Goal: Transaction & Acquisition: Obtain resource

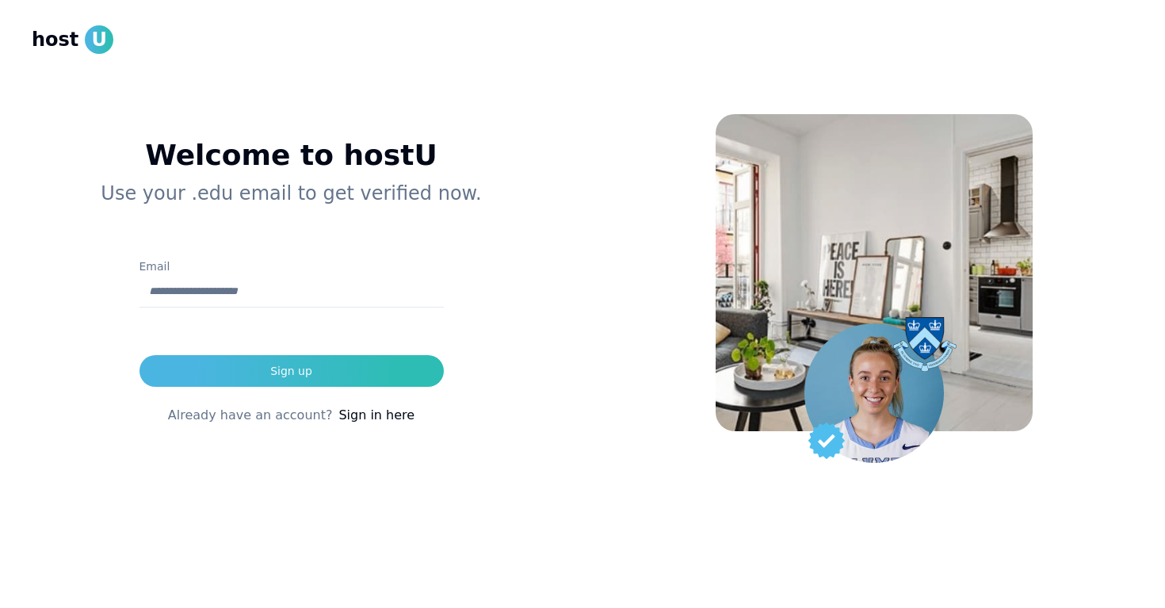
type input "**********"
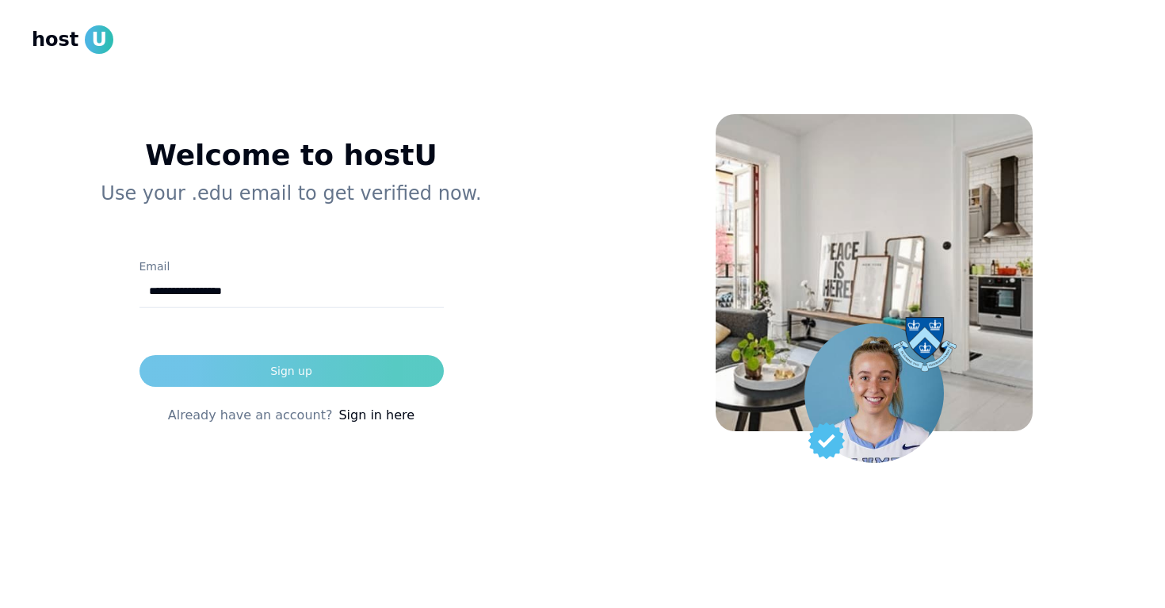
click at [287, 365] on div "Sign up" at bounding box center [291, 371] width 42 height 16
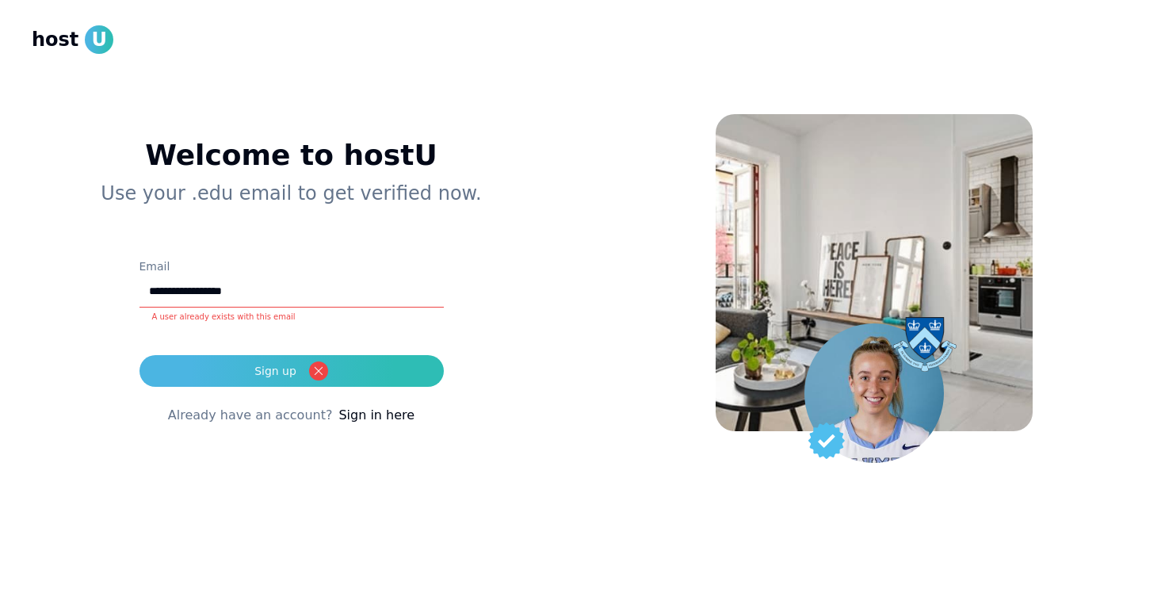
click at [541, 83] on div "**********" at bounding box center [291, 294] width 519 height 463
click at [361, 415] on link "Sign in here" at bounding box center [376, 415] width 76 height 19
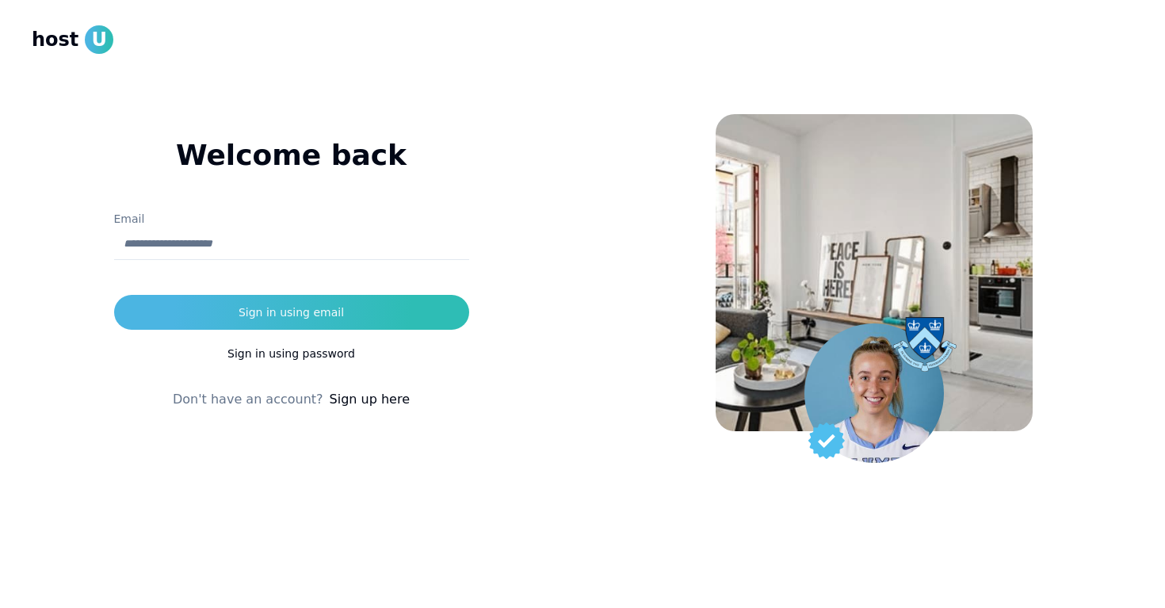
click at [382, 128] on div "Welcome back ********* Email Sign in using email Sign in using password Don't h…" at bounding box center [291, 236] width 519 height 346
click at [293, 238] on input "Email" at bounding box center [291, 244] width 355 height 32
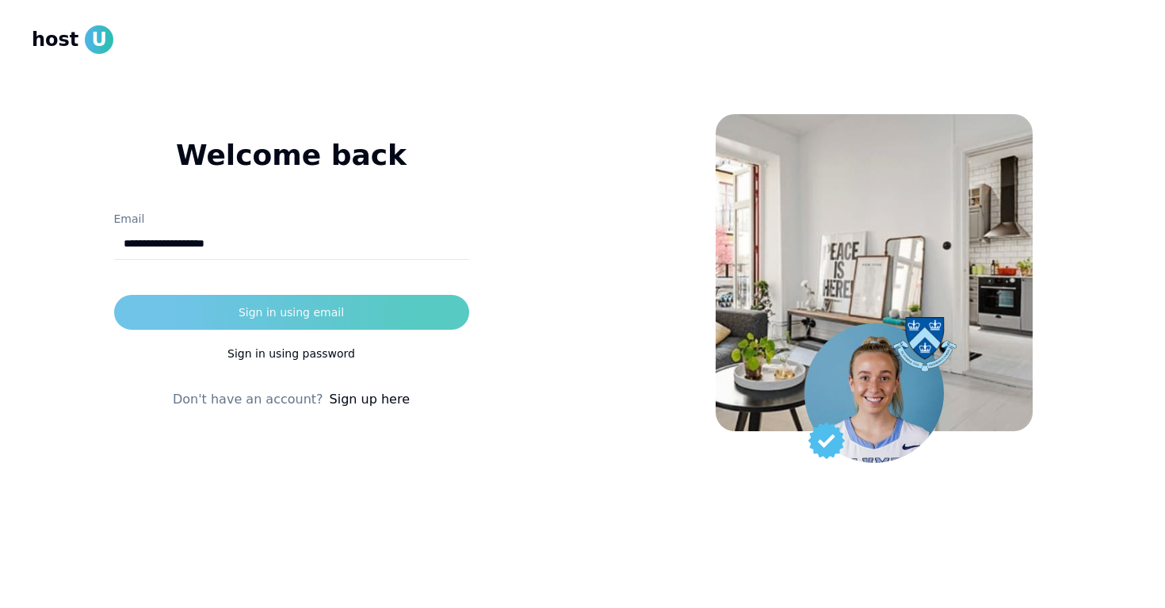
click at [281, 308] on div "Sign in using email" at bounding box center [291, 312] width 105 height 16
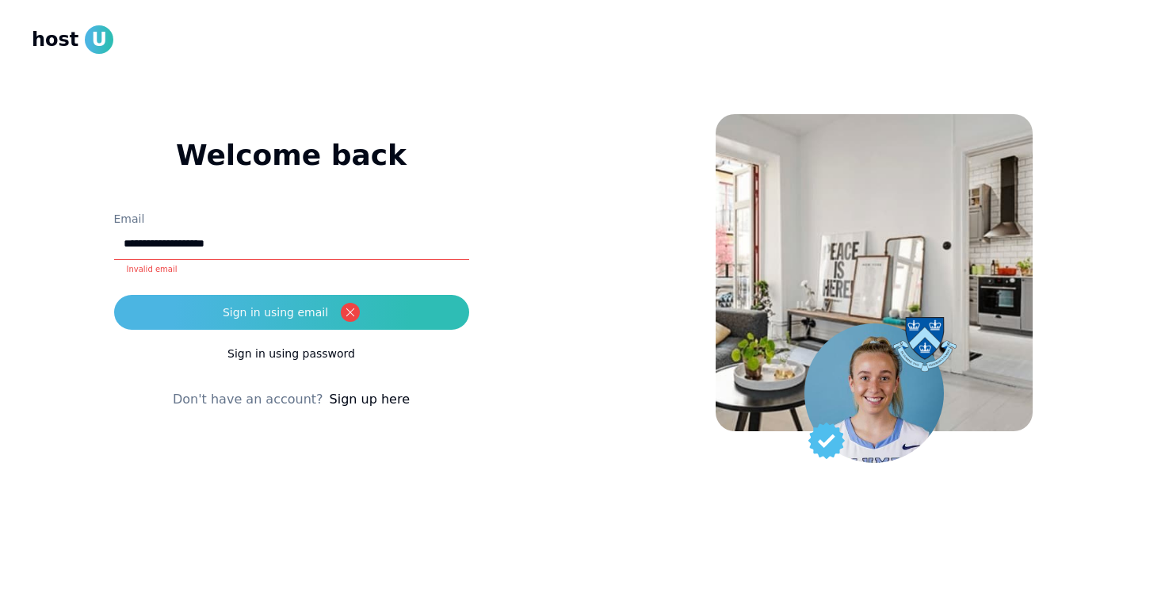
click at [195, 247] on input "**********" at bounding box center [291, 244] width 355 height 32
type input "**********"
click at [114, 295] on button "Sign in using email" at bounding box center [291, 312] width 355 height 35
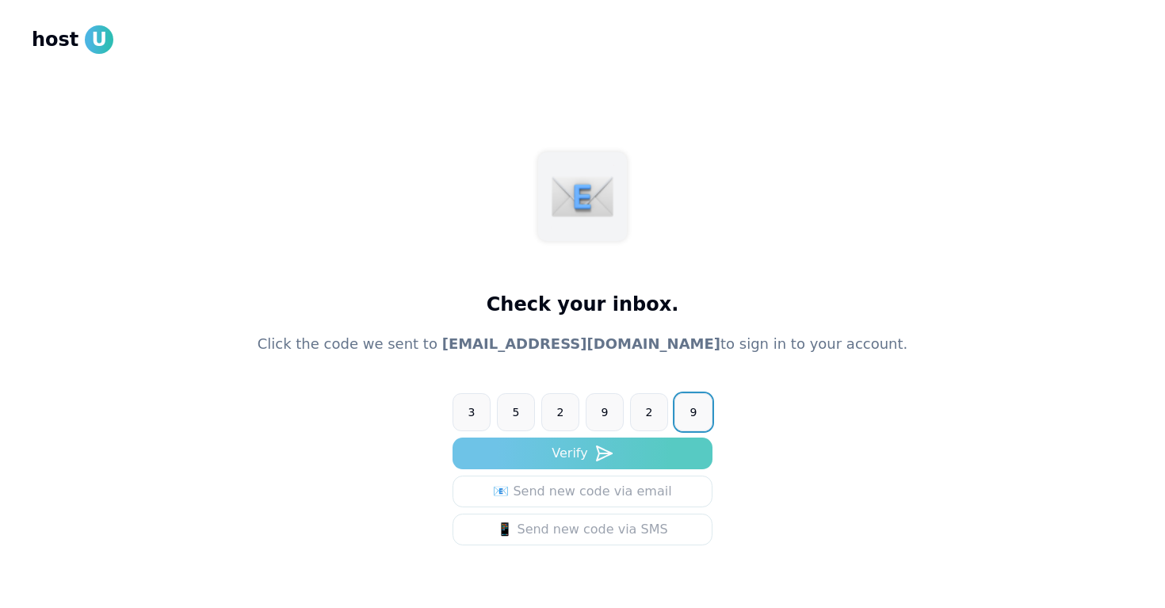
type input "******"
click at [657, 446] on button "Verify" at bounding box center [583, 454] width 260 height 32
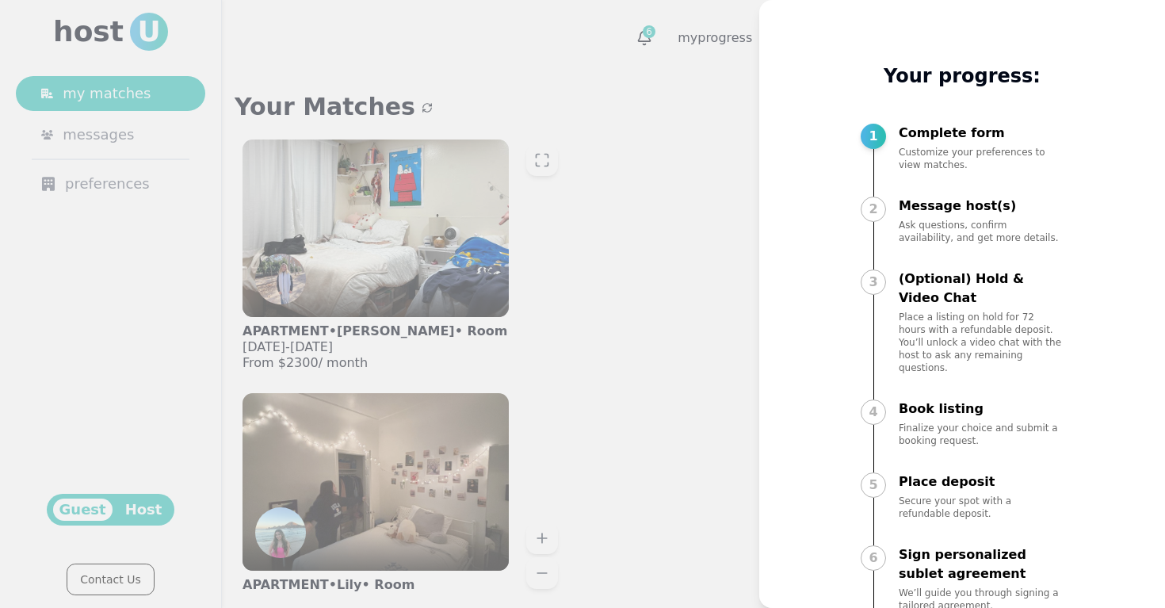
click at [682, 403] on div at bounding box center [582, 304] width 1165 height 608
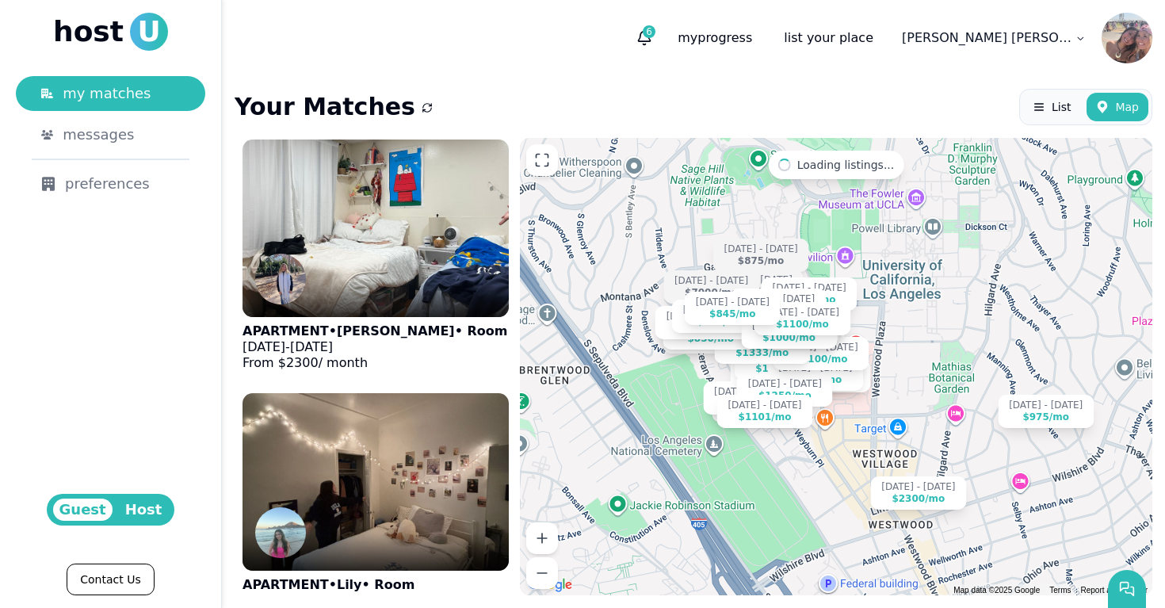
drag, startPoint x: 793, startPoint y: 346, endPoint x: 952, endPoint y: 331, distance: 159.2
click at [952, 331] on div "Aug 31 - Dec 31 $2300 /mo Sep 1 - Dec 31 $975 /mo Sep 14 - Dec 31 $845 /mo Aug …" at bounding box center [836, 366] width 633 height 457
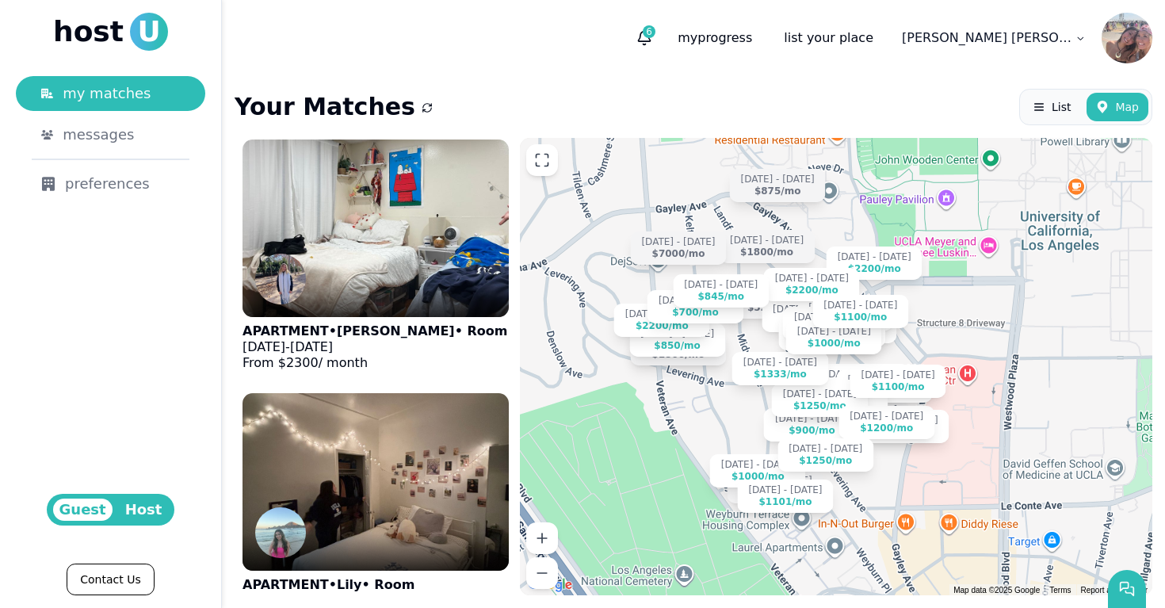
drag, startPoint x: 851, startPoint y: 332, endPoint x: 1034, endPoint y: 346, distance: 183.7
click at [1035, 347] on div "Aug 31 - Dec 31 $2300 /mo Sep 1 - Dec 31 $975 /mo Sep 14 - Dec 31 $845 /mo Aug …" at bounding box center [836, 366] width 633 height 457
click at [73, 518] on span "Guest" at bounding box center [82, 510] width 59 height 22
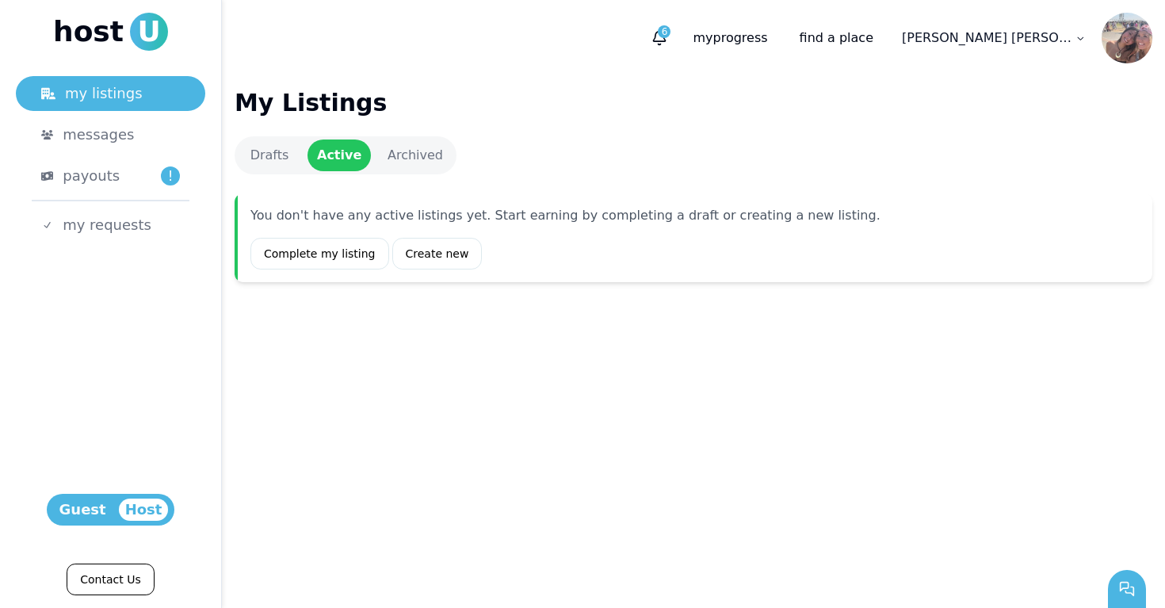
click at [82, 507] on span "Guest" at bounding box center [82, 510] width 59 height 22
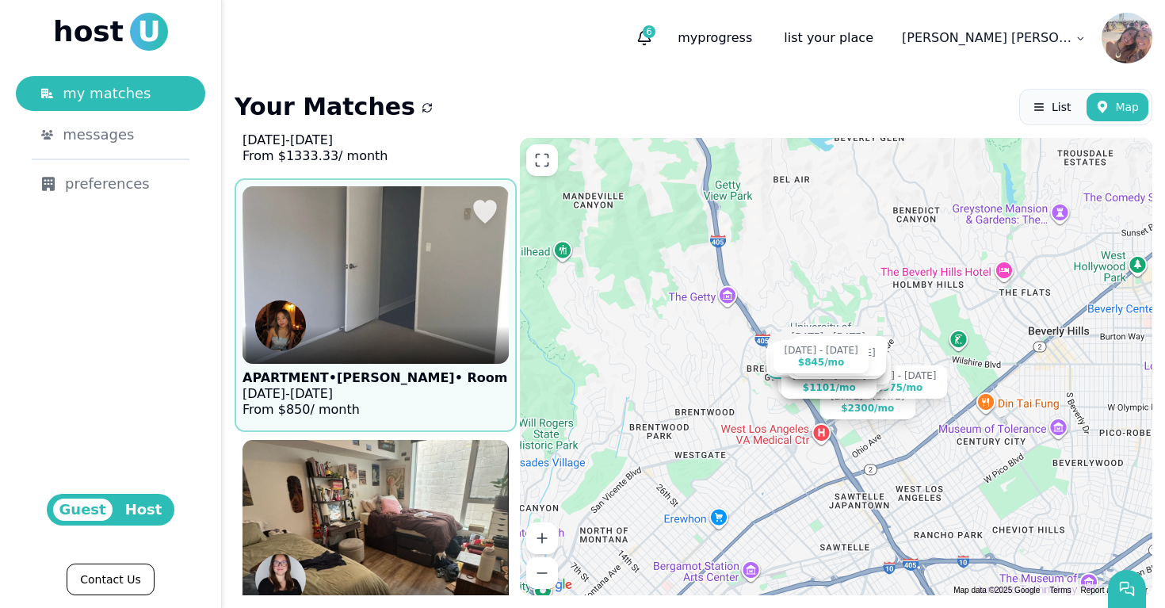
scroll to position [4268, 0]
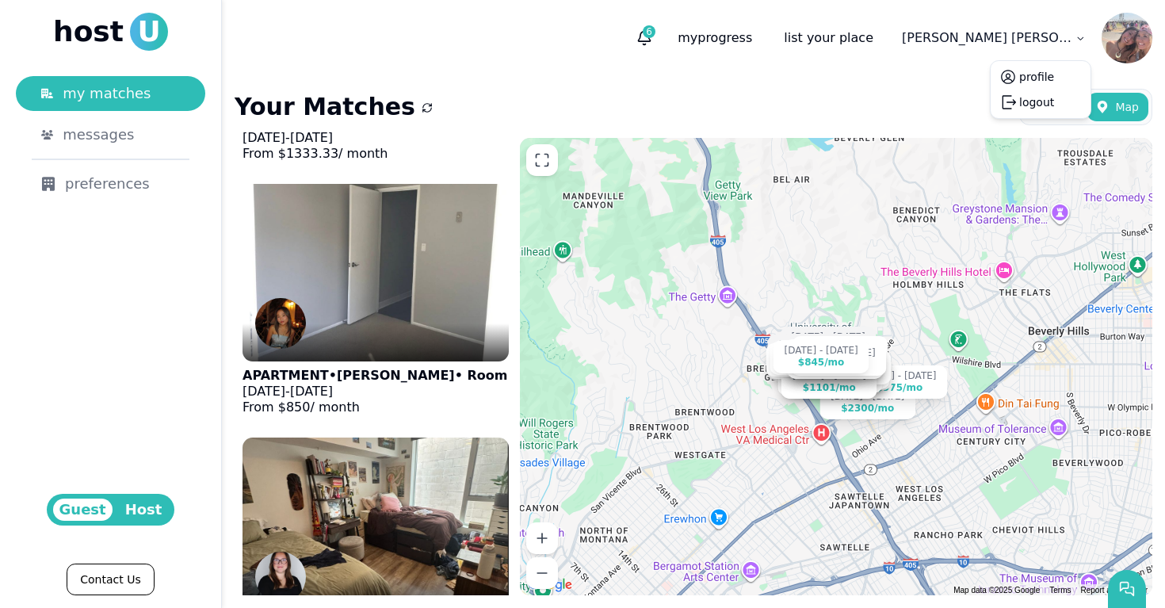
click at [1068, 35] on html "host U my matches messages preferences Guest Host Contact Us 6 my progress list…" at bounding box center [582, 304] width 1165 height 608
click at [1033, 74] on button "profile" at bounding box center [1036, 77] width 35 height 16
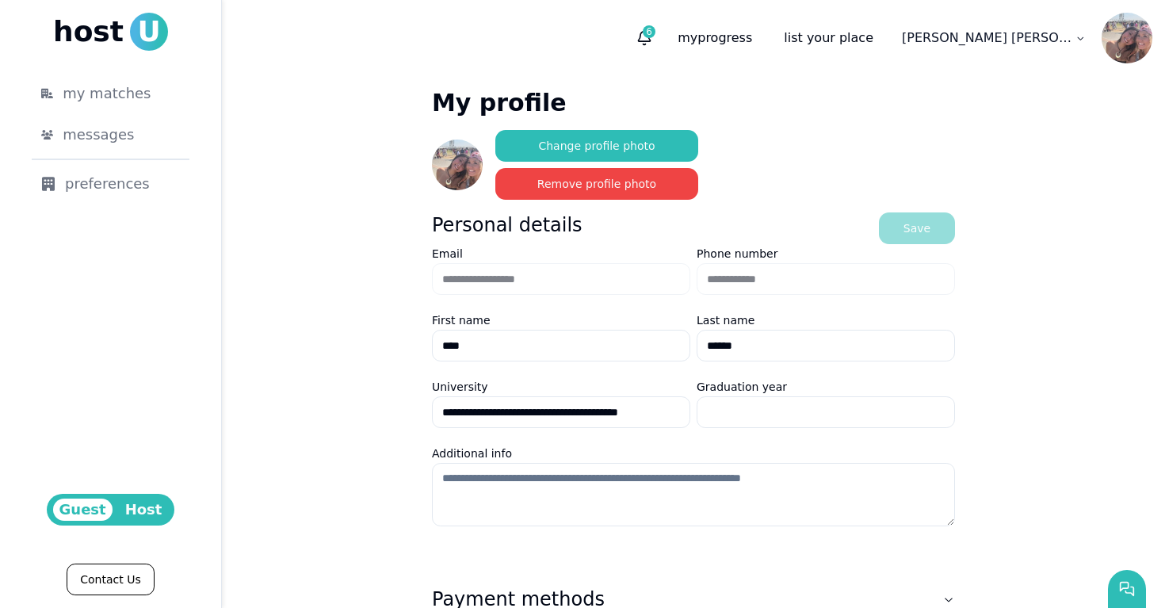
click at [1048, 36] on html "**********" at bounding box center [582, 304] width 1165 height 608
click at [838, 40] on html "**********" at bounding box center [582, 304] width 1165 height 608
click at [652, 36] on icon "button" at bounding box center [644, 38] width 16 height 16
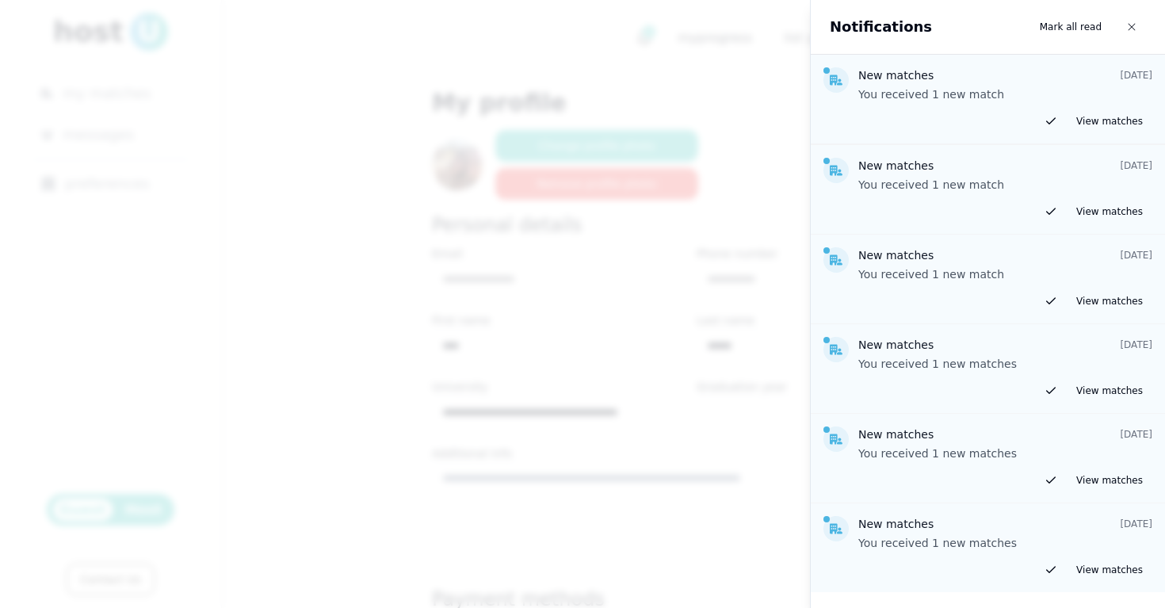
click at [741, 66] on div at bounding box center [582, 304] width 1165 height 608
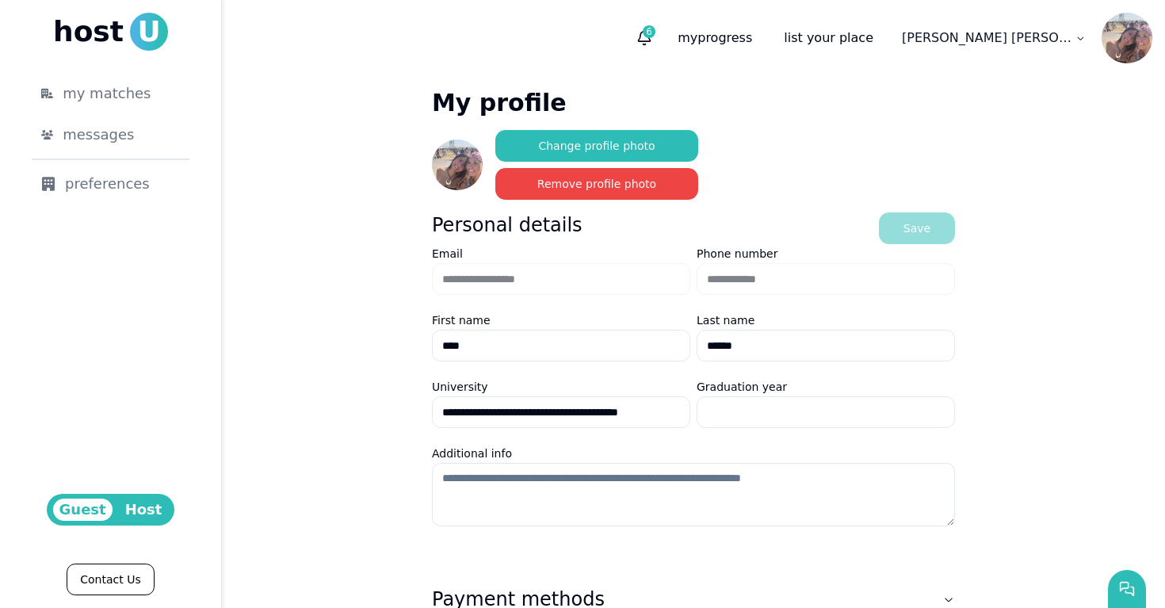
click at [1137, 34] on img at bounding box center [1127, 38] width 51 height 51
click at [132, 89] on span "my matches" at bounding box center [107, 93] width 88 height 22
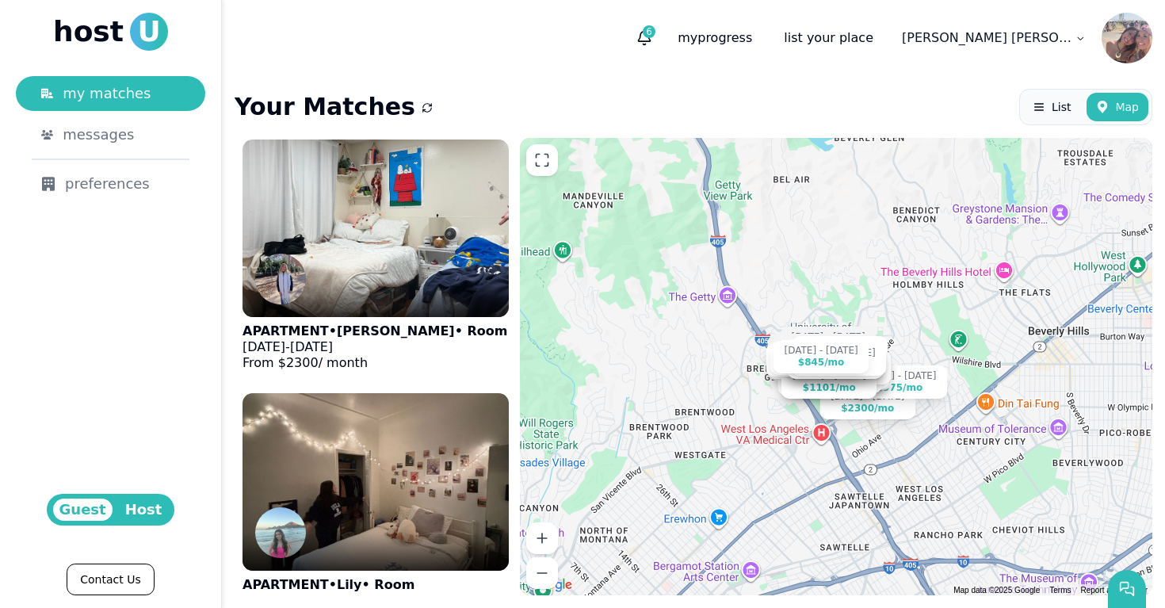
click at [420, 108] on icon "submit" at bounding box center [427, 108] width 14 height 14
click at [102, 190] on div "preferences" at bounding box center [110, 184] width 139 height 22
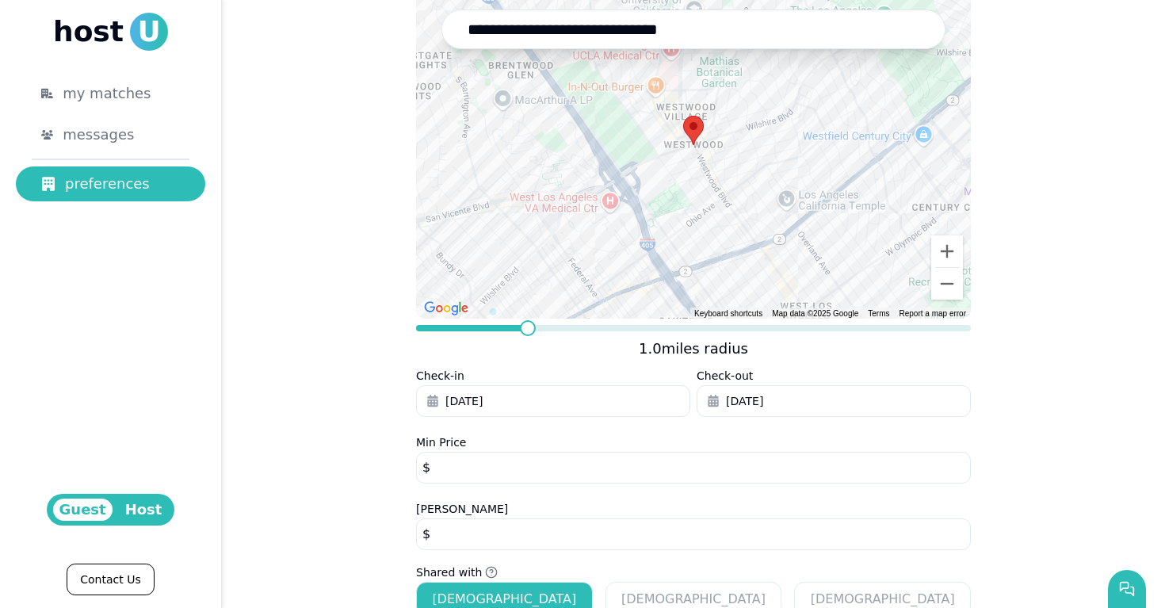
scroll to position [187, 0]
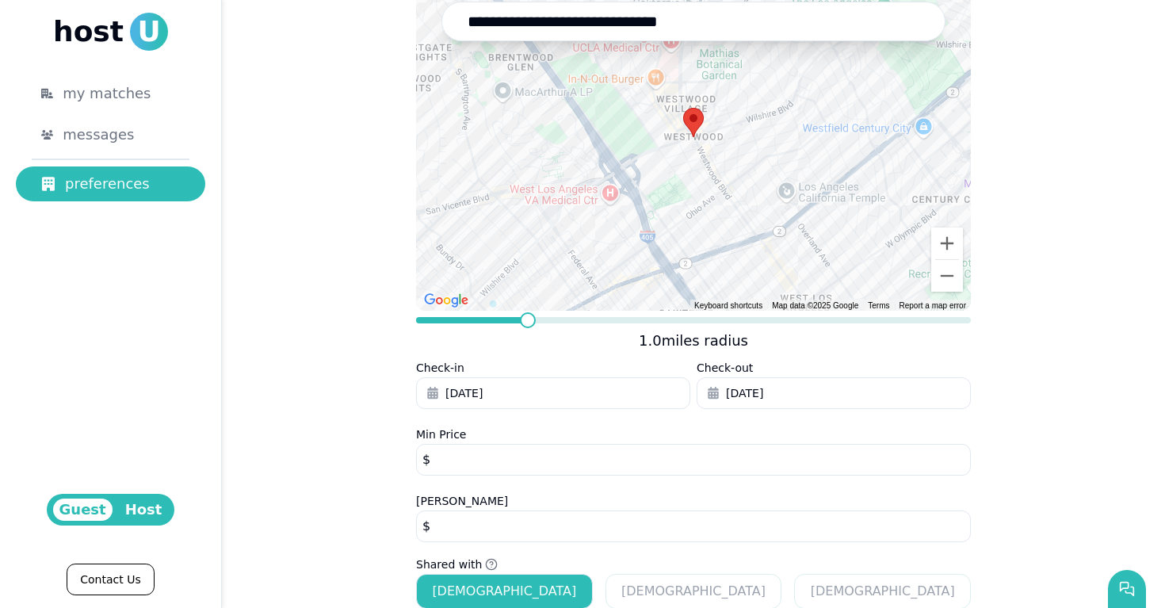
click at [543, 386] on button "Sep 1, 2025" at bounding box center [553, 393] width 274 height 32
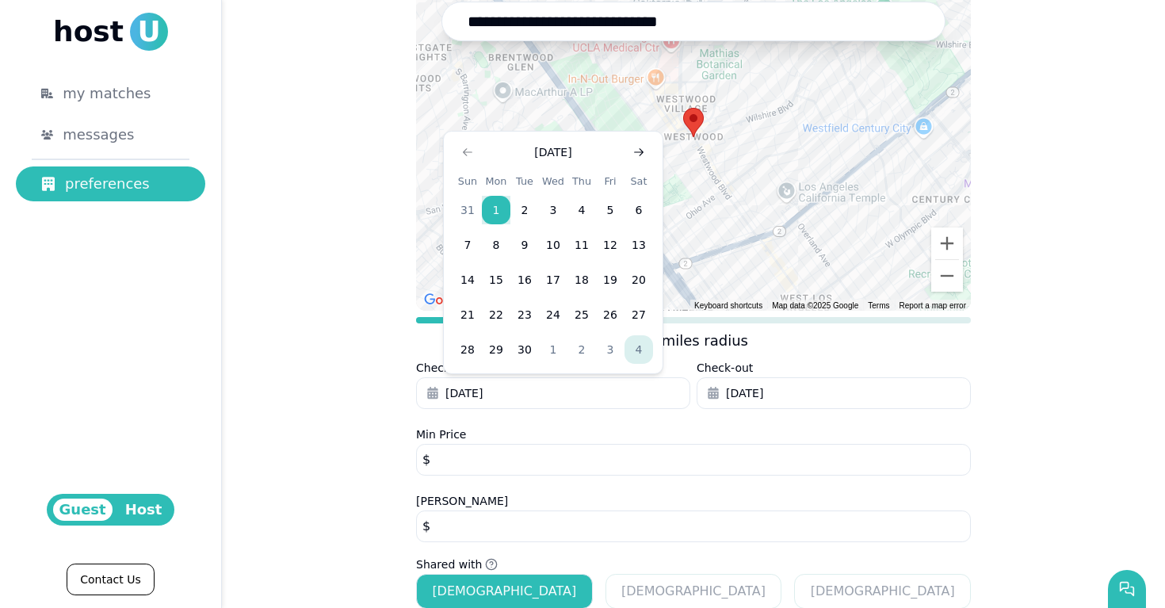
click at [646, 152] on button "Go to next month" at bounding box center [639, 152] width 22 height 22
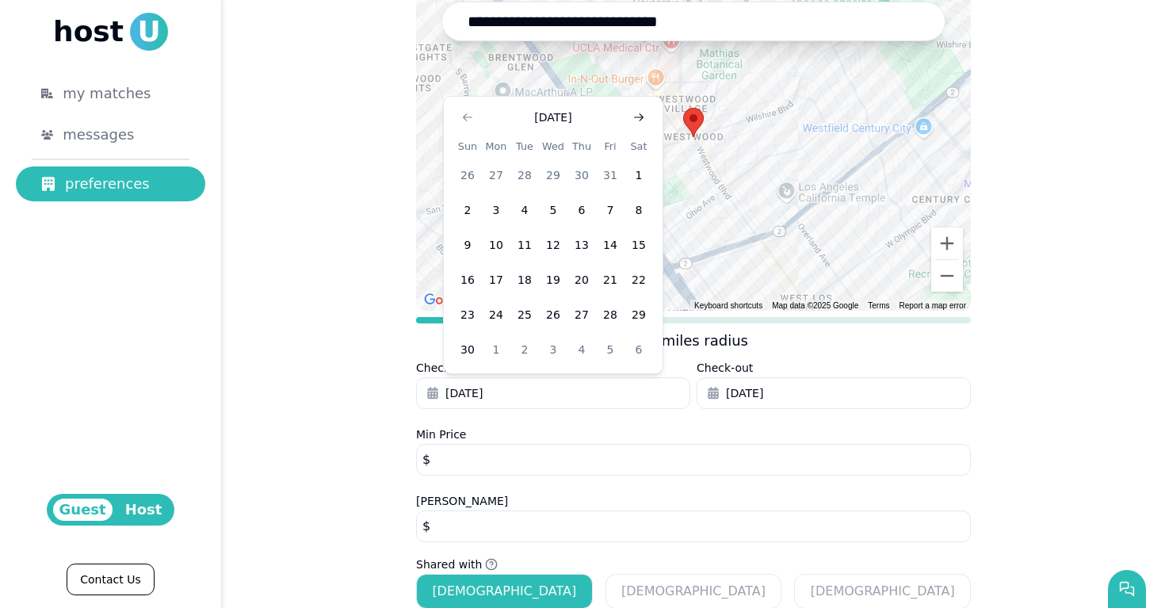
click at [639, 117] on icon "Go to next month" at bounding box center [639, 117] width 13 height 13
click at [642, 150] on icon "Go to next month" at bounding box center [639, 152] width 13 height 13
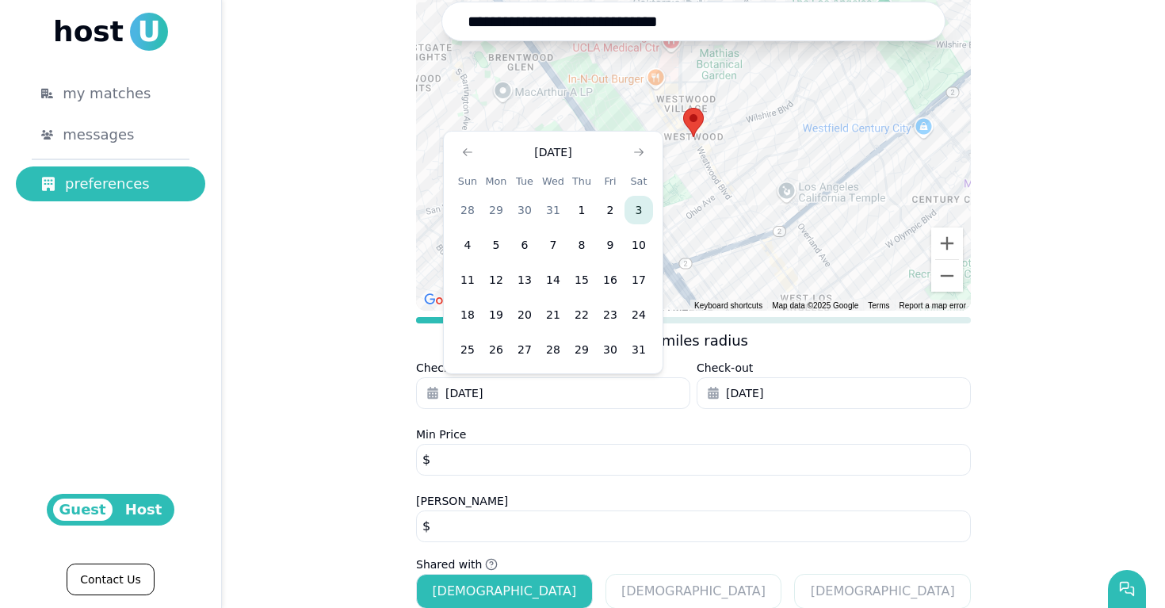
click at [640, 211] on button "3" at bounding box center [639, 210] width 29 height 29
click at [763, 396] on span "Dec 13, 2025" at bounding box center [744, 393] width 37 height 16
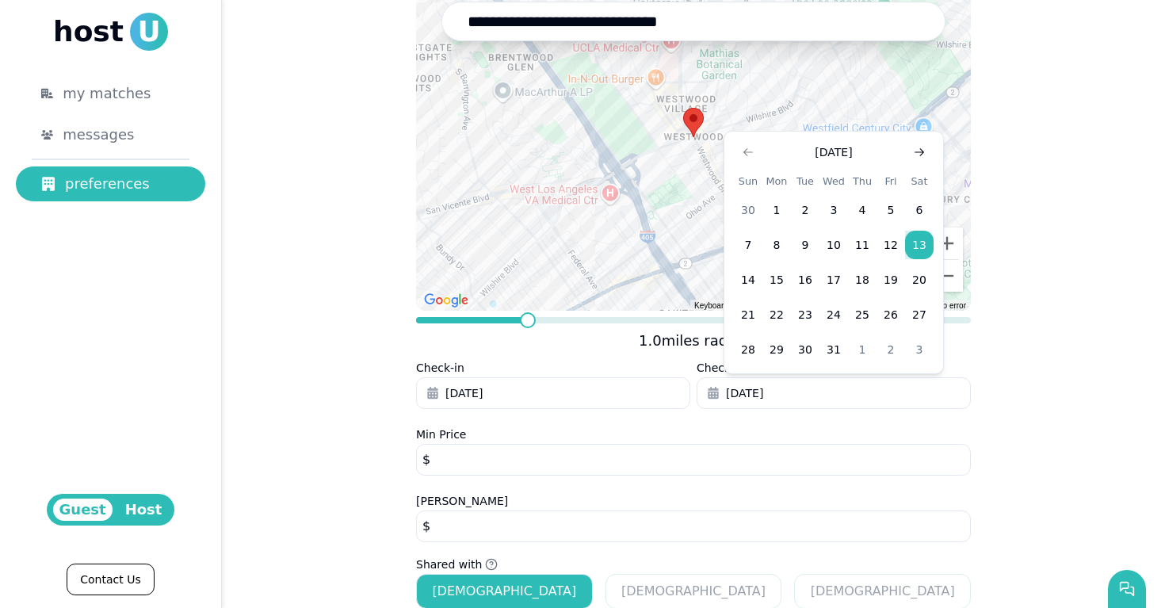
click at [920, 149] on use "Go to next month" at bounding box center [920, 152] width 10 height 8
click at [920, 149] on div at bounding box center [693, 137] width 555 height 347
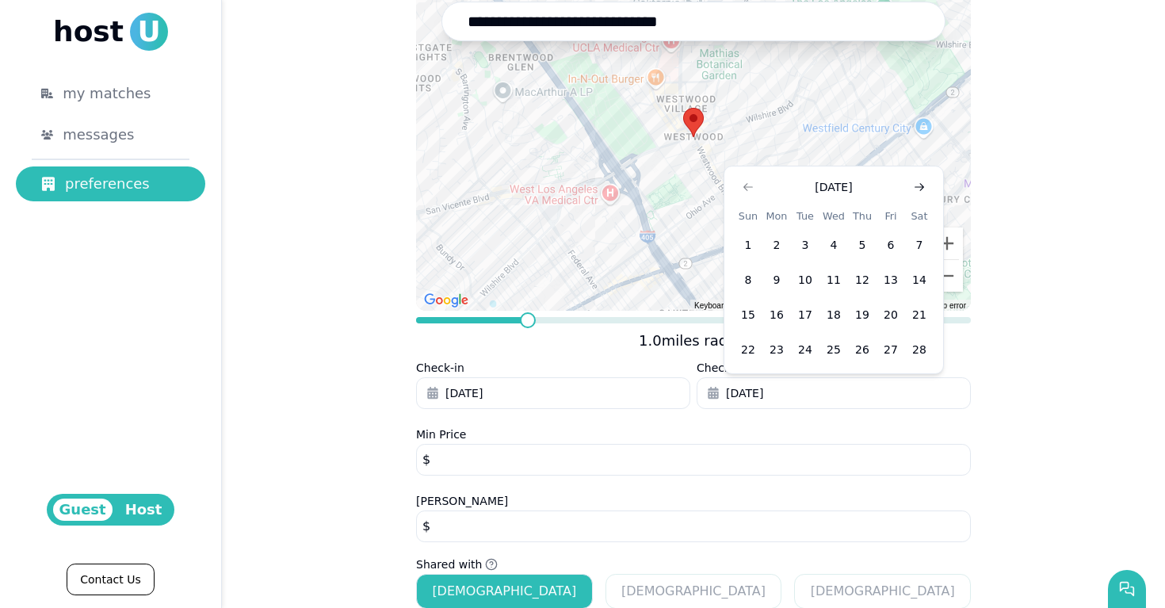
click at [920, 149] on div at bounding box center [693, 137] width 555 height 347
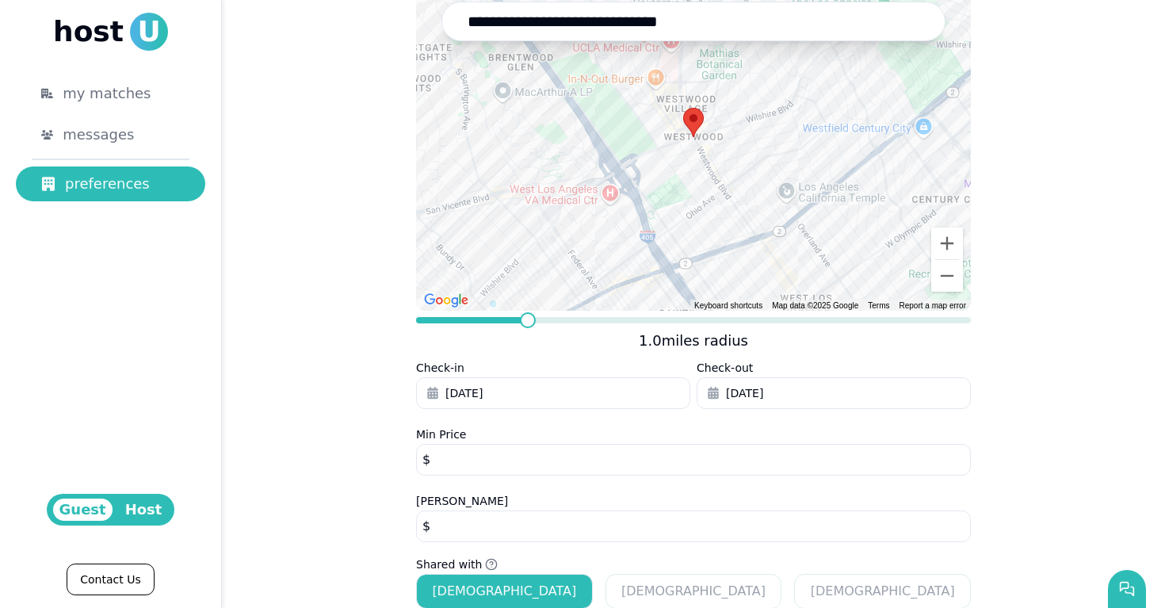
type input "**********"
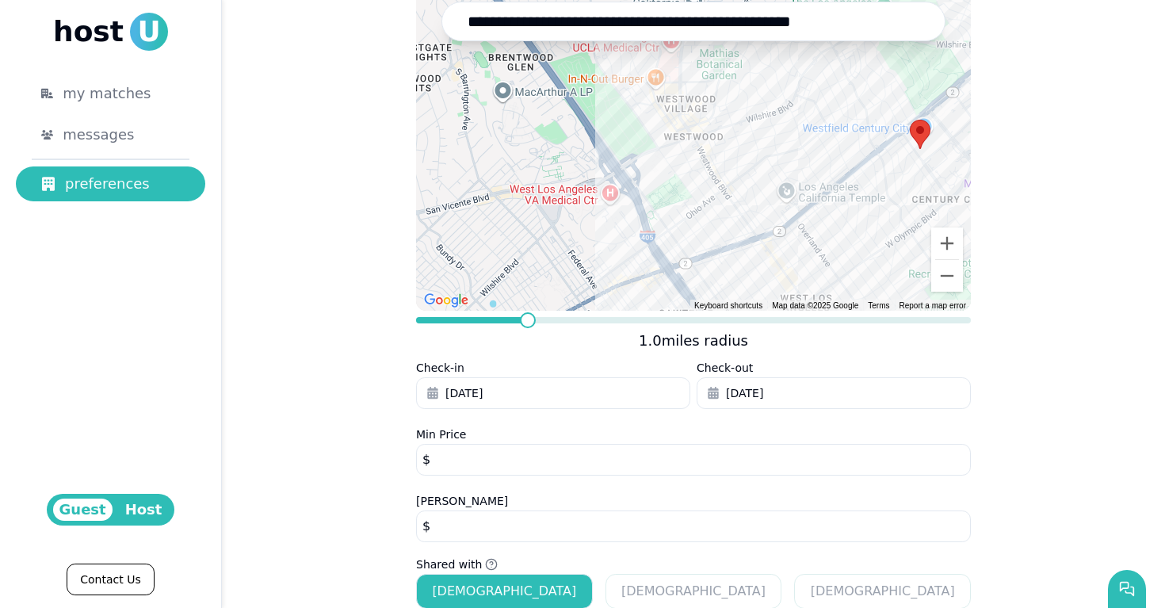
click at [763, 396] on span "Dec 13, 2025" at bounding box center [744, 393] width 37 height 16
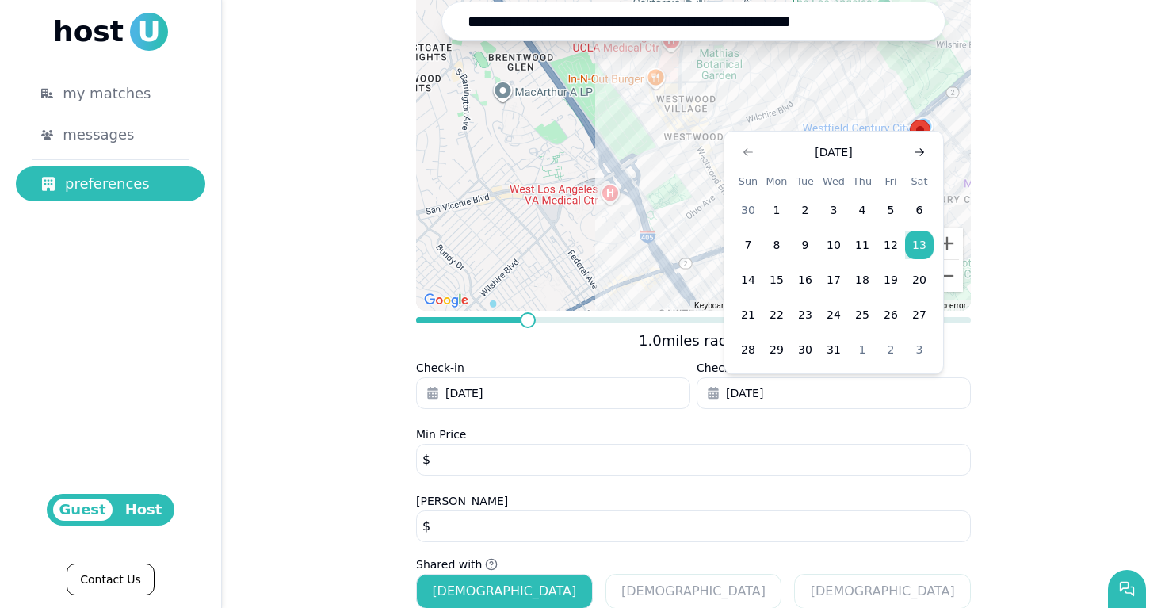
click at [926, 151] on button "Go to next month" at bounding box center [919, 152] width 22 height 22
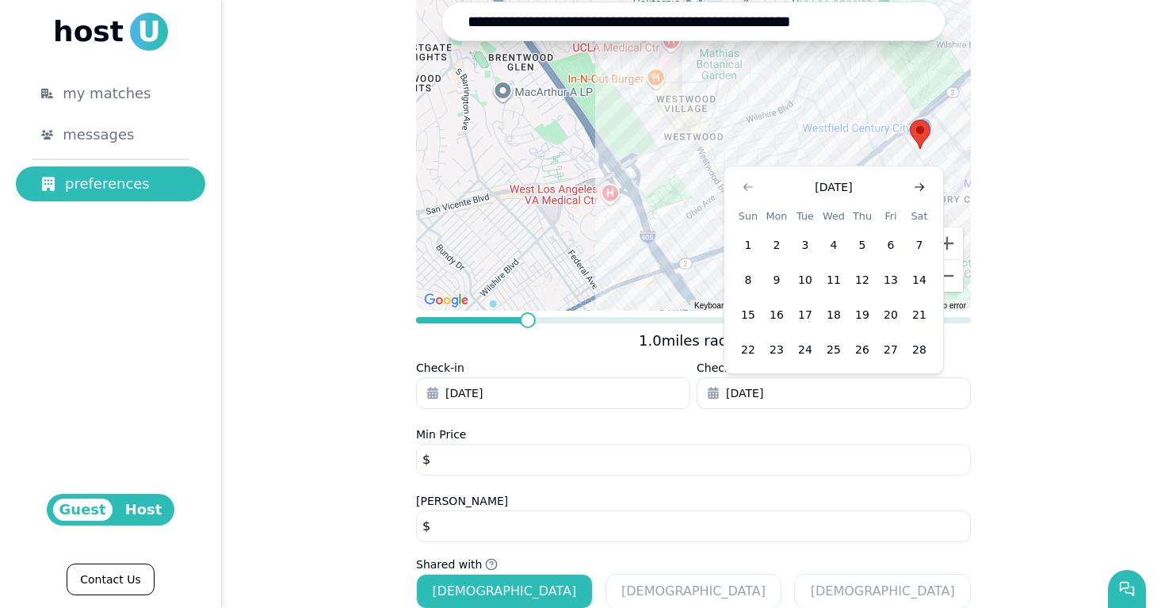
click at [922, 192] on icon "Go to next month" at bounding box center [919, 187] width 13 height 13
click at [921, 152] on use "Go to next month" at bounding box center [920, 152] width 10 height 8
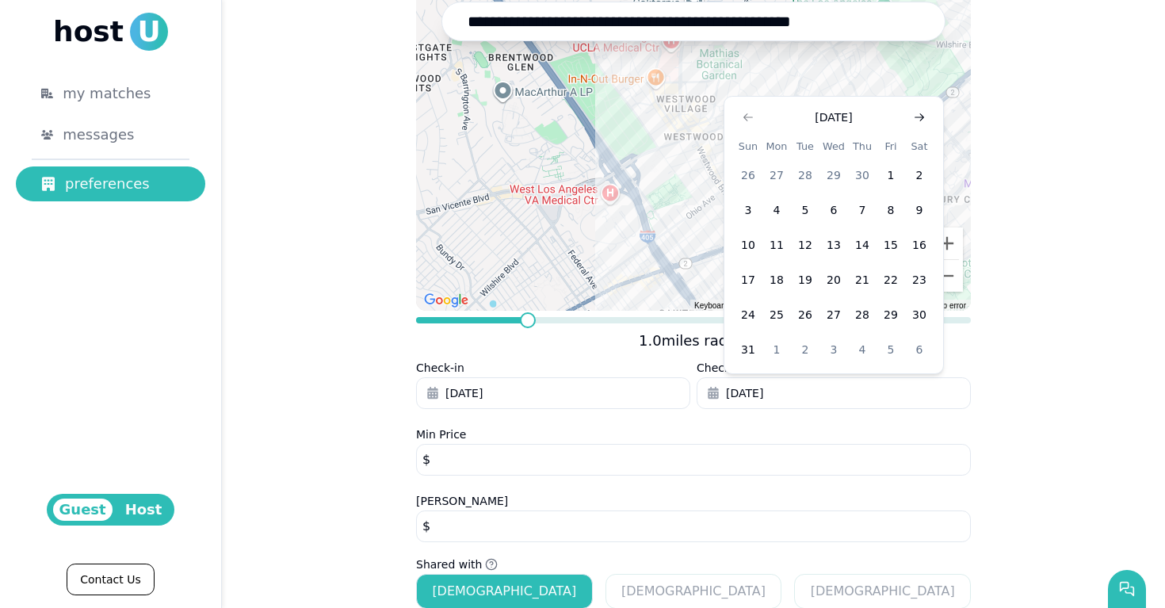
click at [918, 120] on icon "Go to next month" at bounding box center [919, 117] width 13 height 13
click at [753, 273] on button "14" at bounding box center [748, 280] width 29 height 29
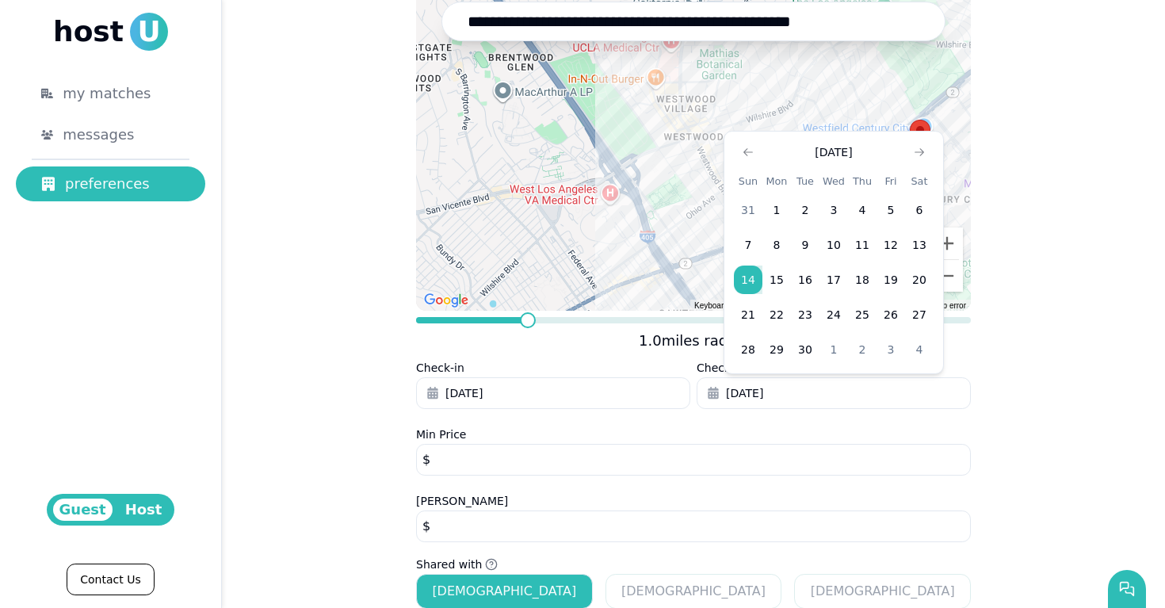
click at [1056, 375] on div "**********" at bounding box center [693, 300] width 943 height 823
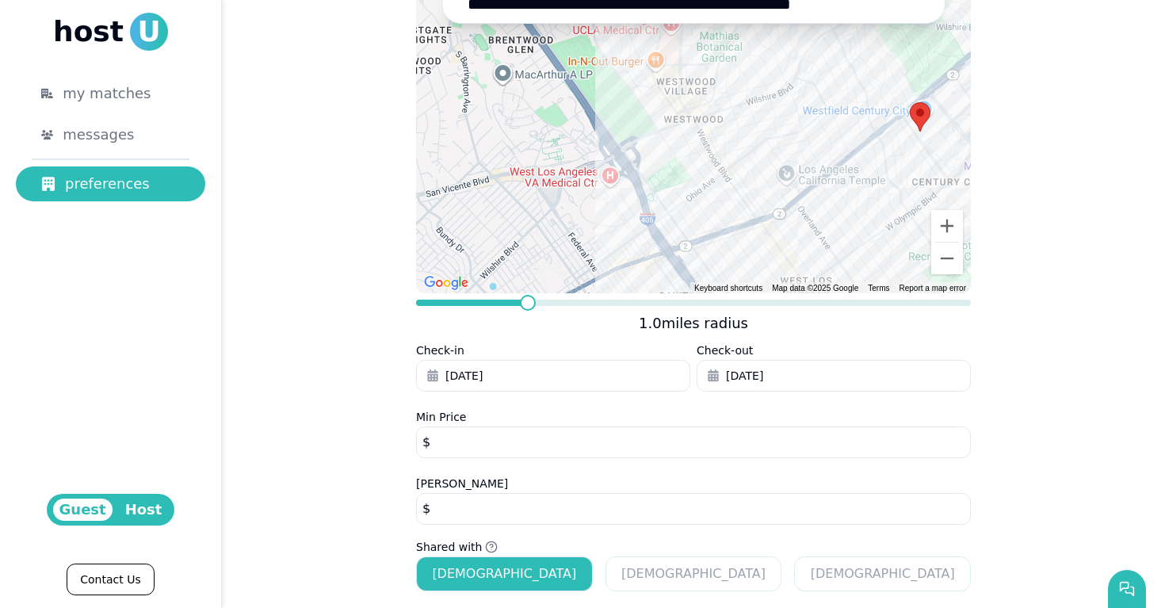
scroll to position [0, 0]
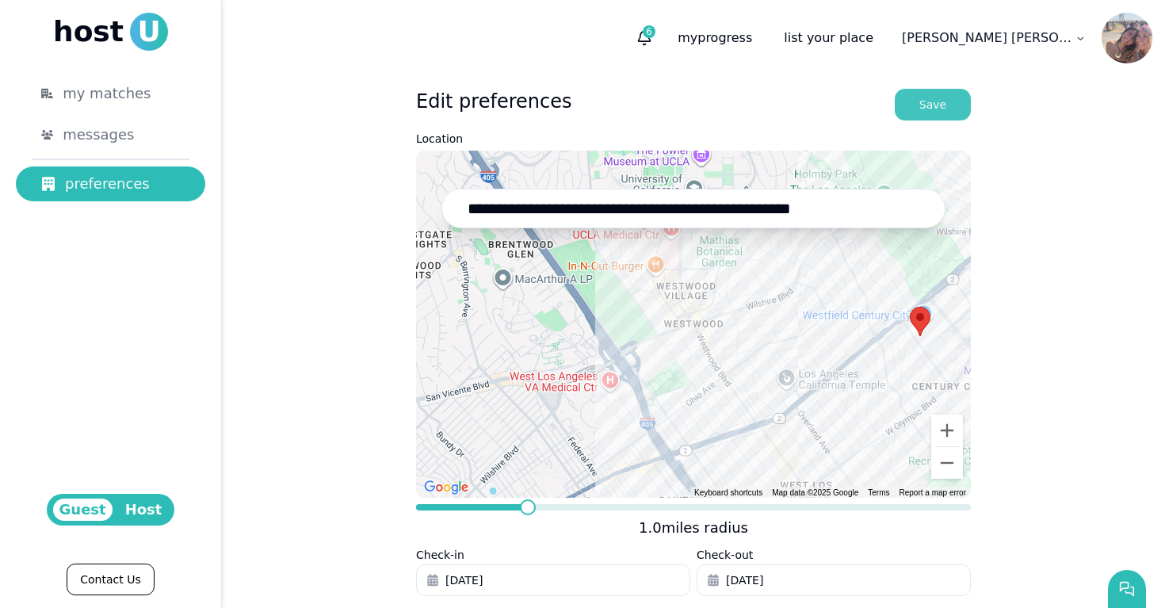
click at [928, 101] on div "Save" at bounding box center [932, 105] width 27 height 16
click at [933, 95] on button "Save" at bounding box center [933, 105] width 76 height 32
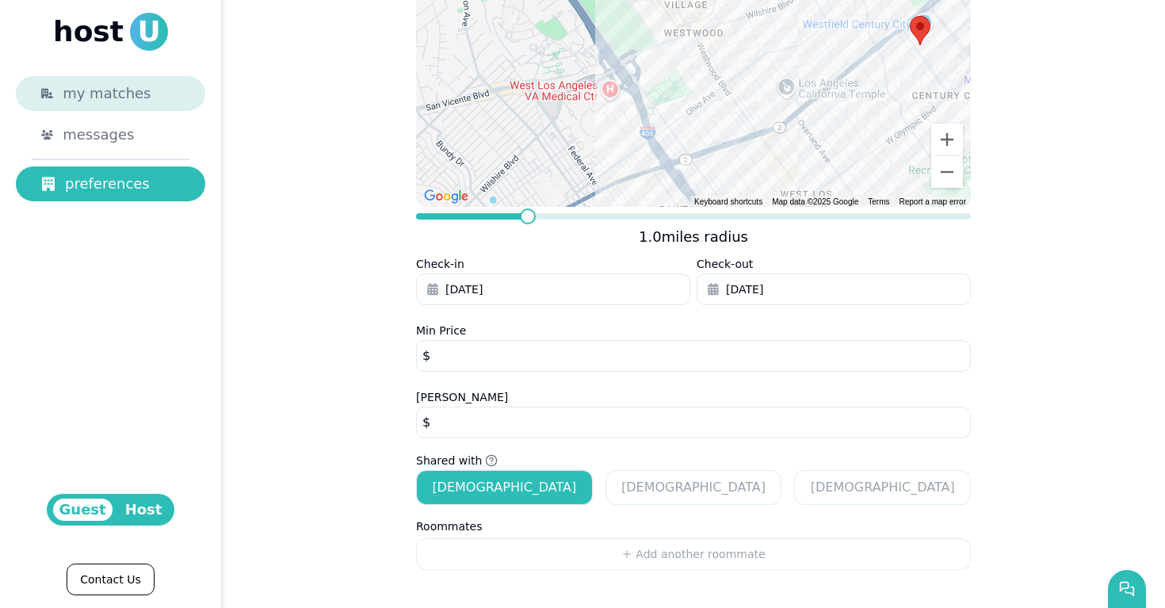
click at [96, 94] on span "my matches" at bounding box center [107, 93] width 88 height 22
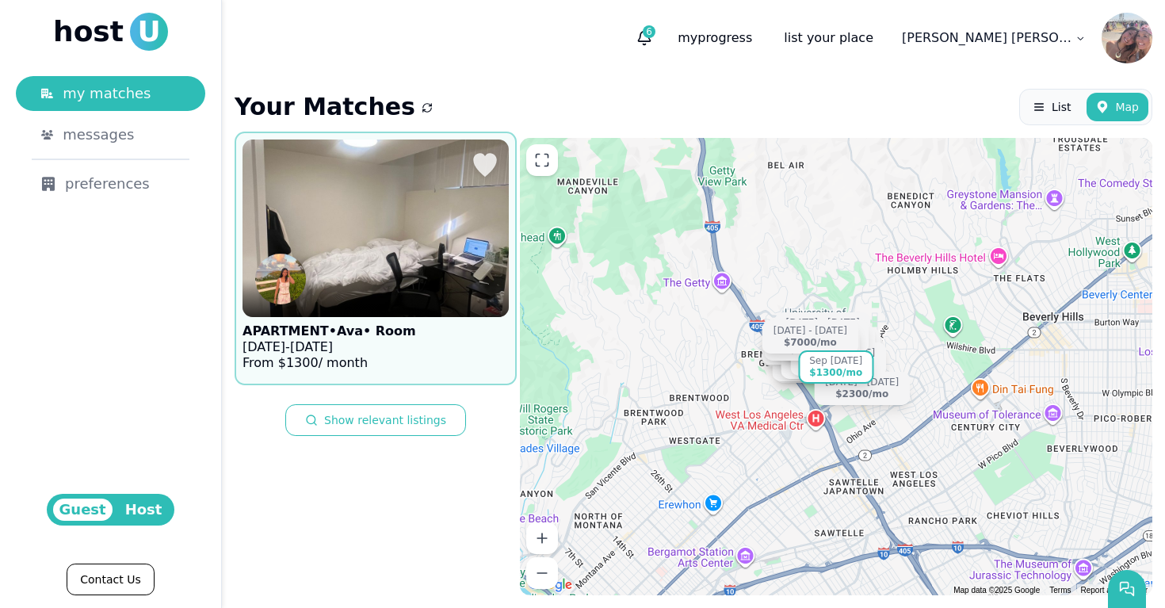
click at [370, 290] on div at bounding box center [376, 298] width 266 height 38
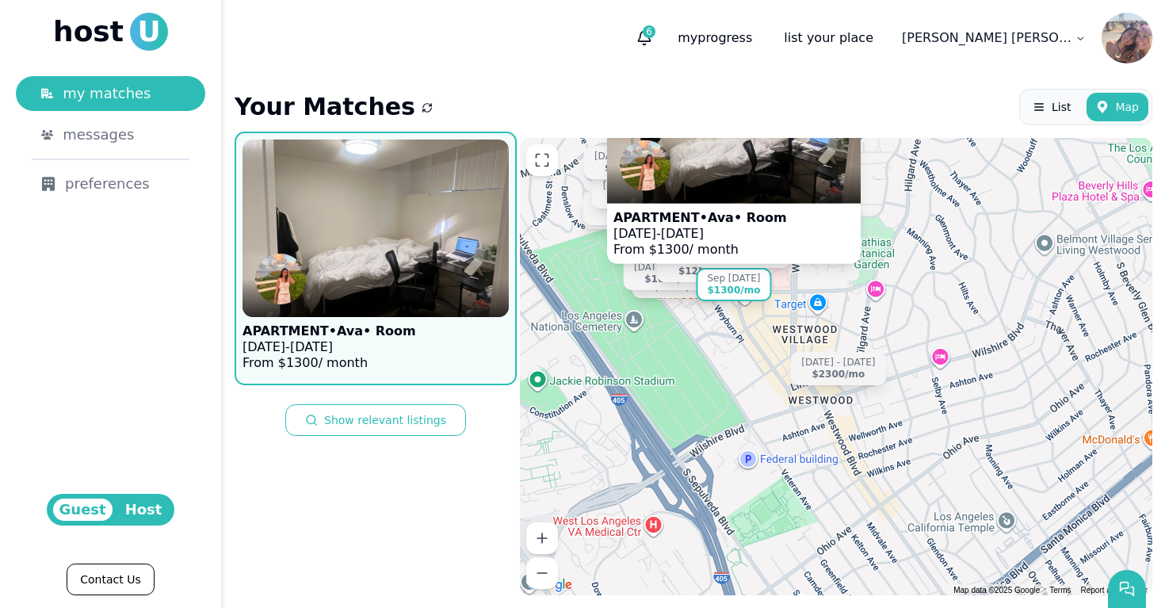
drag, startPoint x: 696, startPoint y: 312, endPoint x: 771, endPoint y: 430, distance: 140.1
click at [771, 430] on div "Sep 28 - Aug 31 $1300 /mo Aug 5 - Dec 27 $2250 /mo Aug 24 - Jan 4 $875 /mo Sep …" at bounding box center [836, 366] width 633 height 457
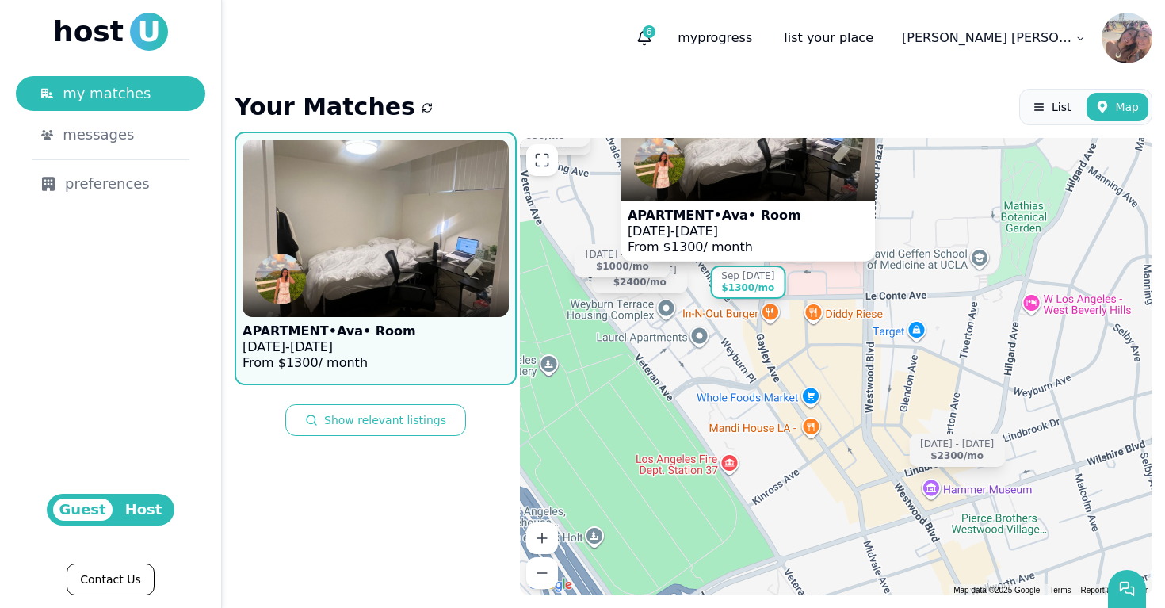
drag, startPoint x: 738, startPoint y: 306, endPoint x: 787, endPoint y: 461, distance: 162.9
click at [787, 461] on div "Sep 28 - Aug 31 $1300 /mo Aug 5 - Dec 27 $2250 /mo Aug 24 - Jan 4 $875 /mo Sep …" at bounding box center [836, 366] width 633 height 457
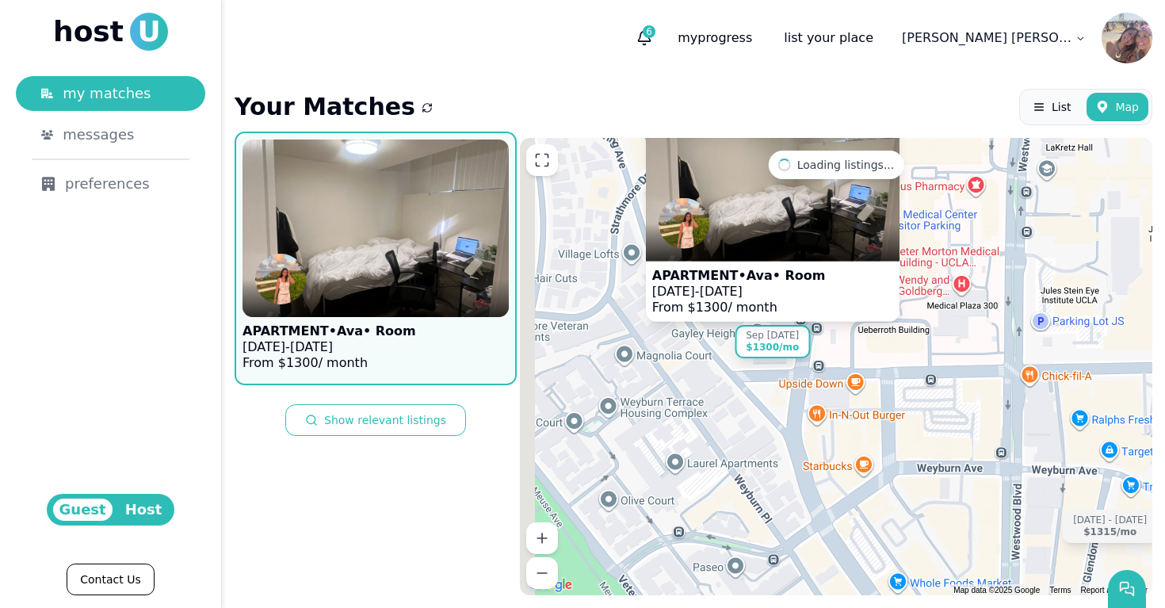
drag, startPoint x: 766, startPoint y: 263, endPoint x: 854, endPoint y: 588, distance: 336.9
click at [855, 588] on div "Sep 28 - Aug 31 $1300 /mo APARTMENT • Ava • Room Sep 28 - Aug 31, 2026 From $ 1…" at bounding box center [836, 366] width 633 height 457
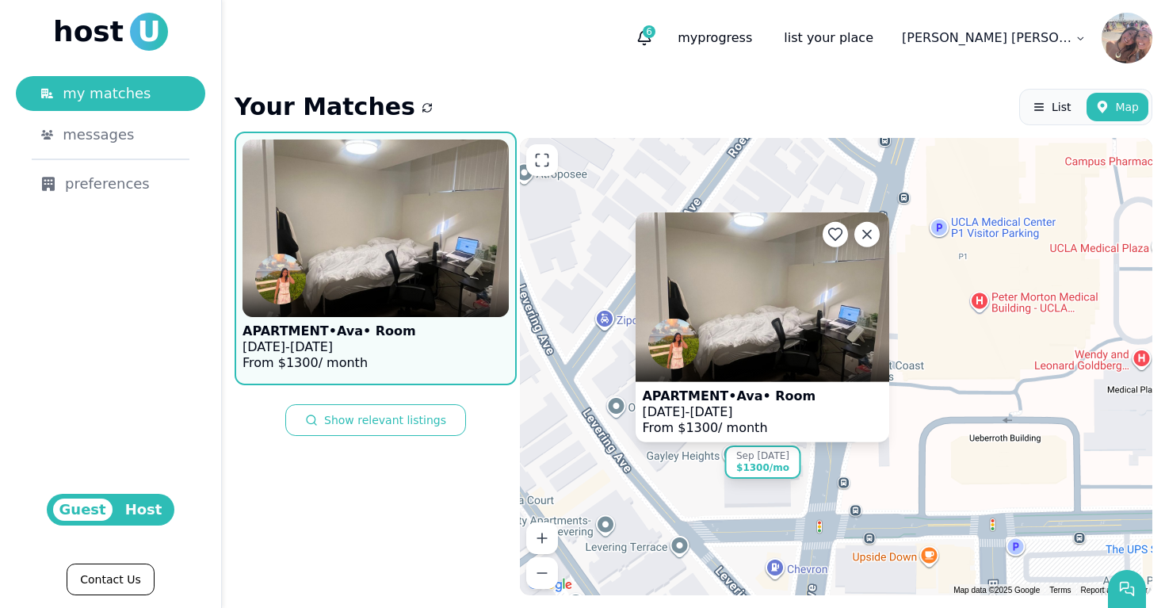
drag, startPoint x: 755, startPoint y: 401, endPoint x: 789, endPoint y: 598, distance: 199.5
click at [789, 598] on div "Your Matches List Map APARTMENT • Ava • Room Sep 28 - Aug 31, 2026 From $ 1300 …" at bounding box center [693, 342] width 943 height 532
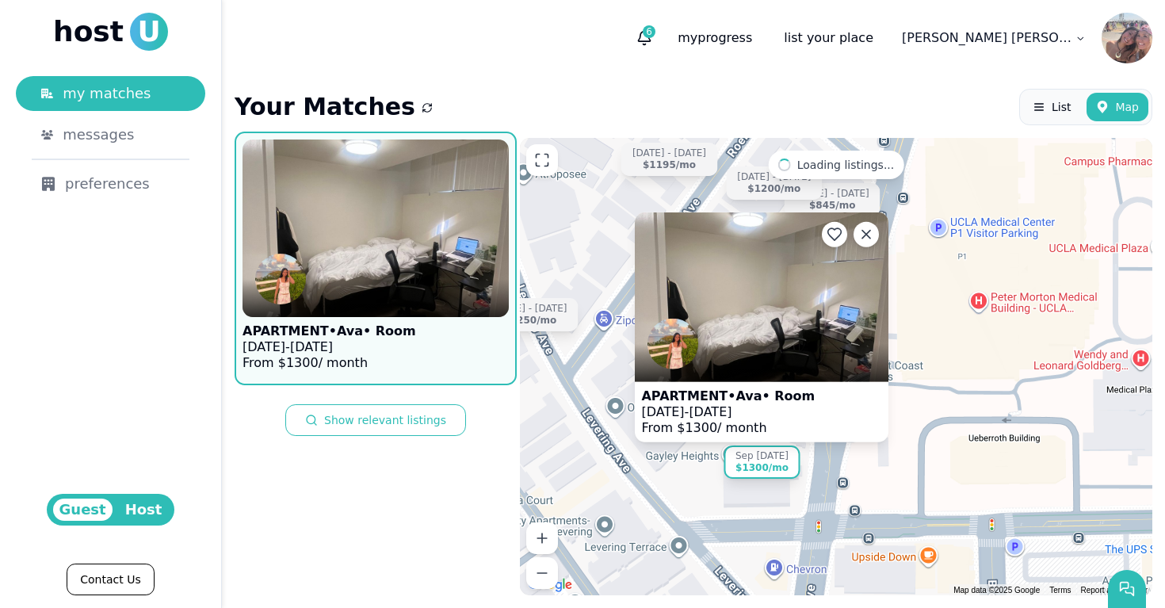
click at [680, 411] on span "[DATE]" at bounding box center [662, 410] width 43 height 15
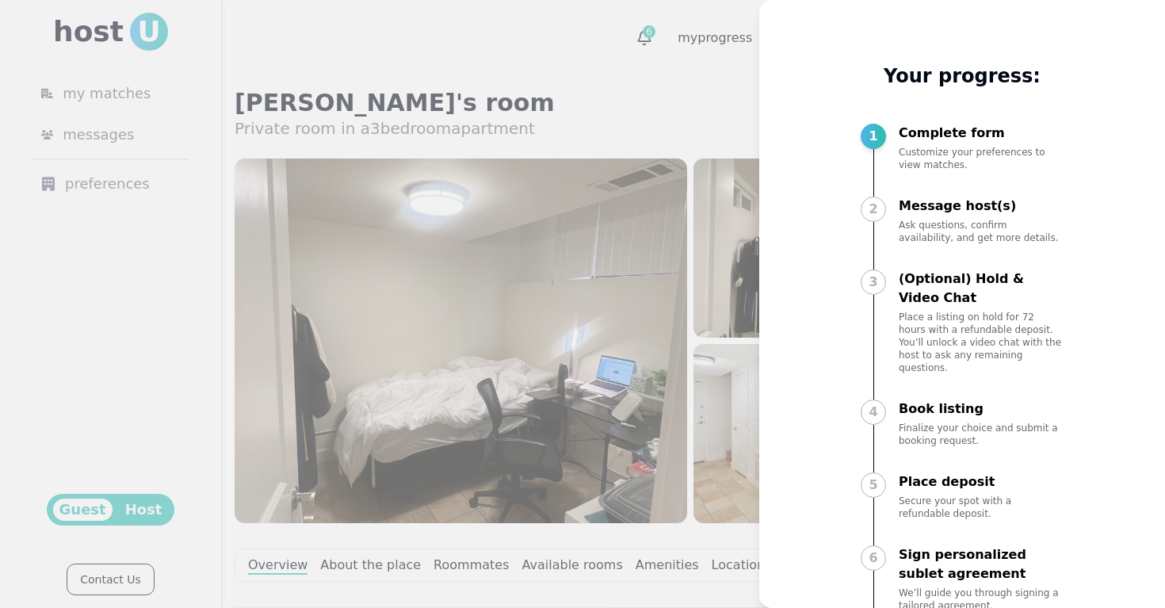
click at [714, 116] on div at bounding box center [582, 304] width 1165 height 608
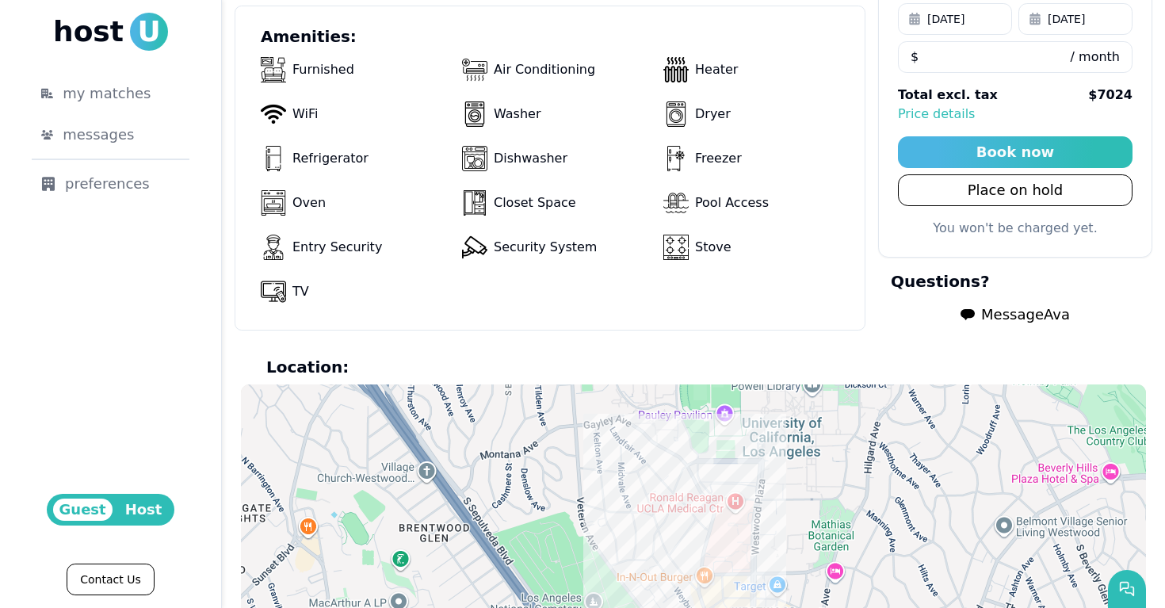
scroll to position [1394, 0]
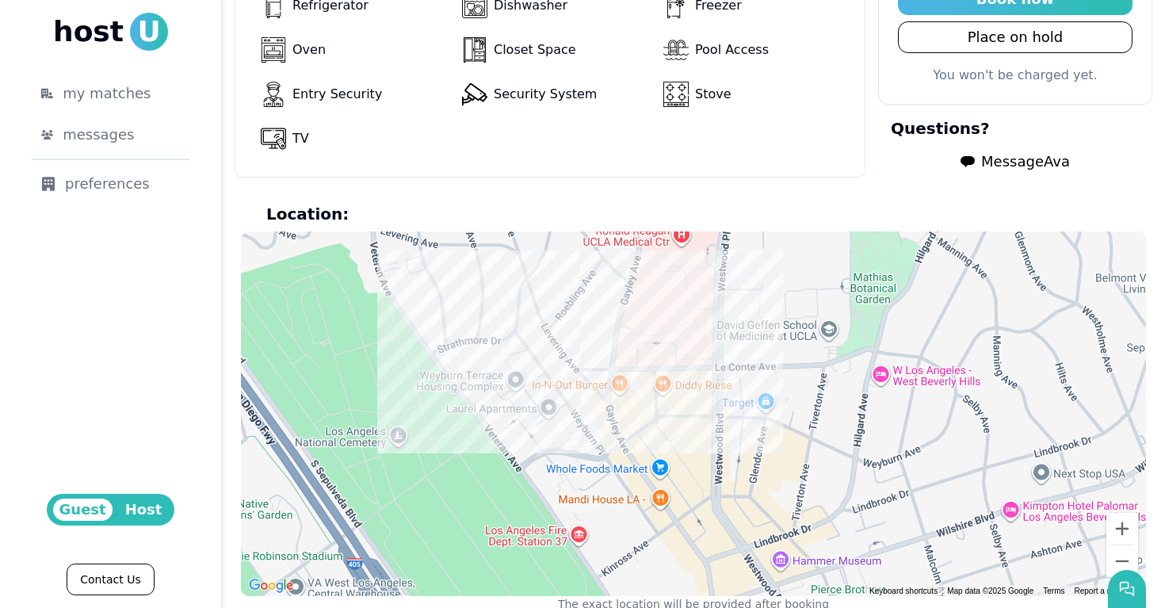
drag, startPoint x: 588, startPoint y: 499, endPoint x: 640, endPoint y: 229, distance: 274.5
click at [640, 231] on div at bounding box center [693, 413] width 905 height 365
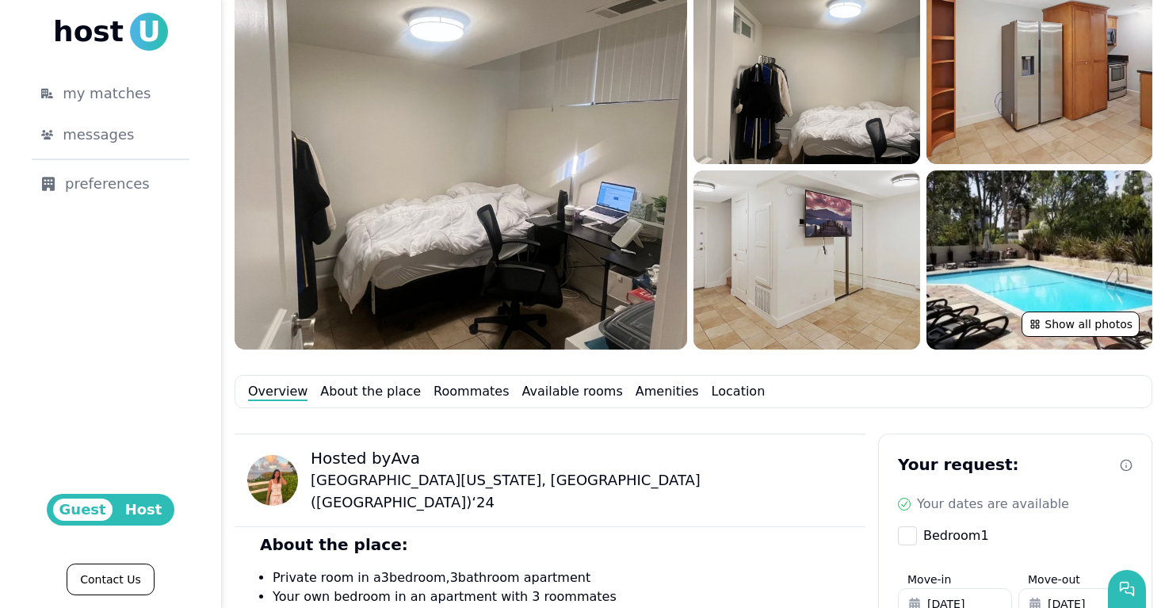
scroll to position [0, 0]
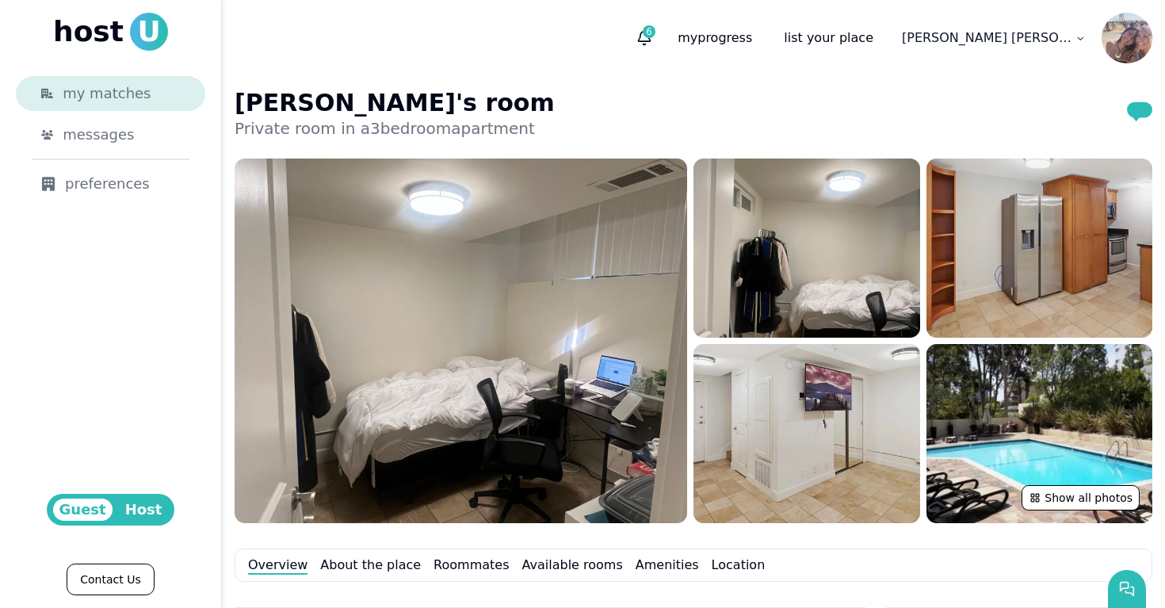
click at [124, 93] on span "my matches" at bounding box center [107, 93] width 88 height 22
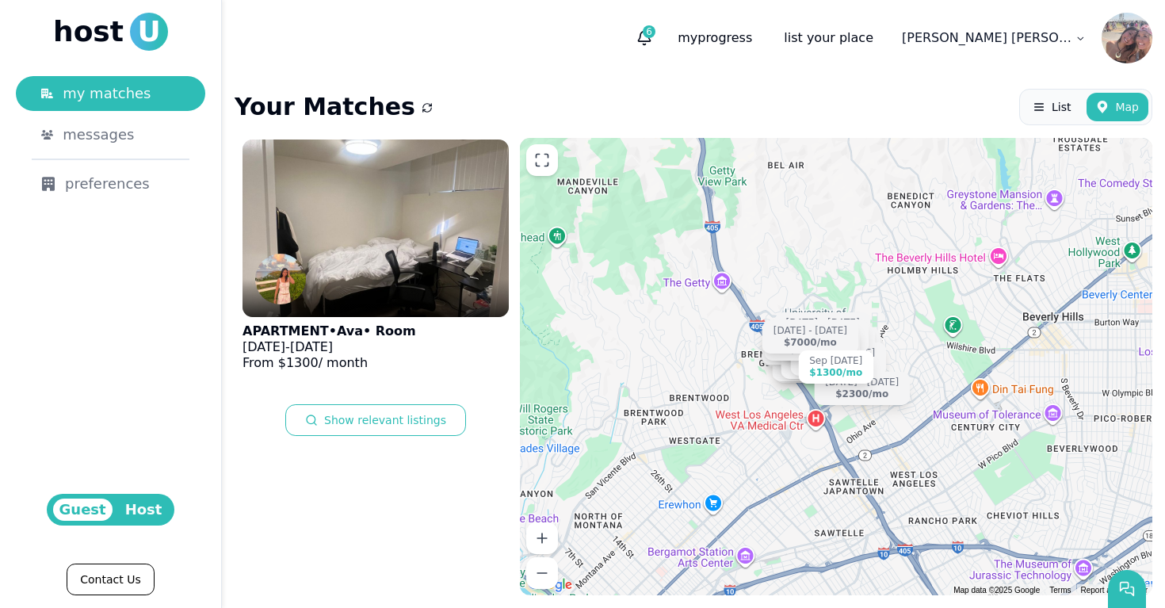
click at [419, 110] on icon "submit" at bounding box center [427, 108] width 16 height 16
click at [384, 423] on button "Show relevant listings" at bounding box center [375, 420] width 181 height 32
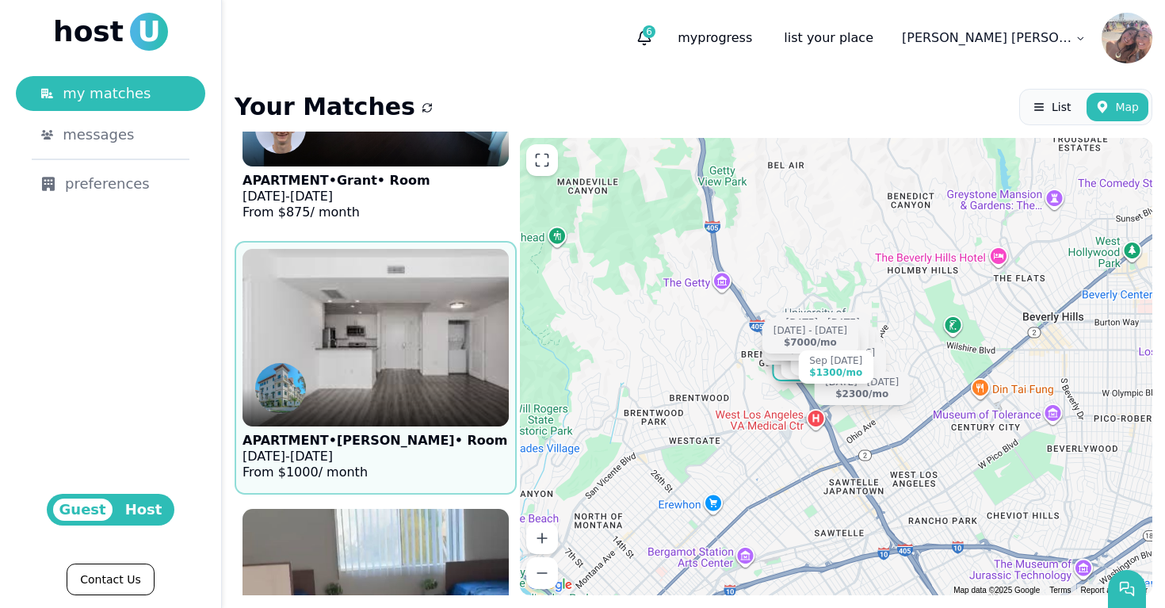
scroll to position [2560, 0]
